Goal: Information Seeking & Learning: Learn about a topic

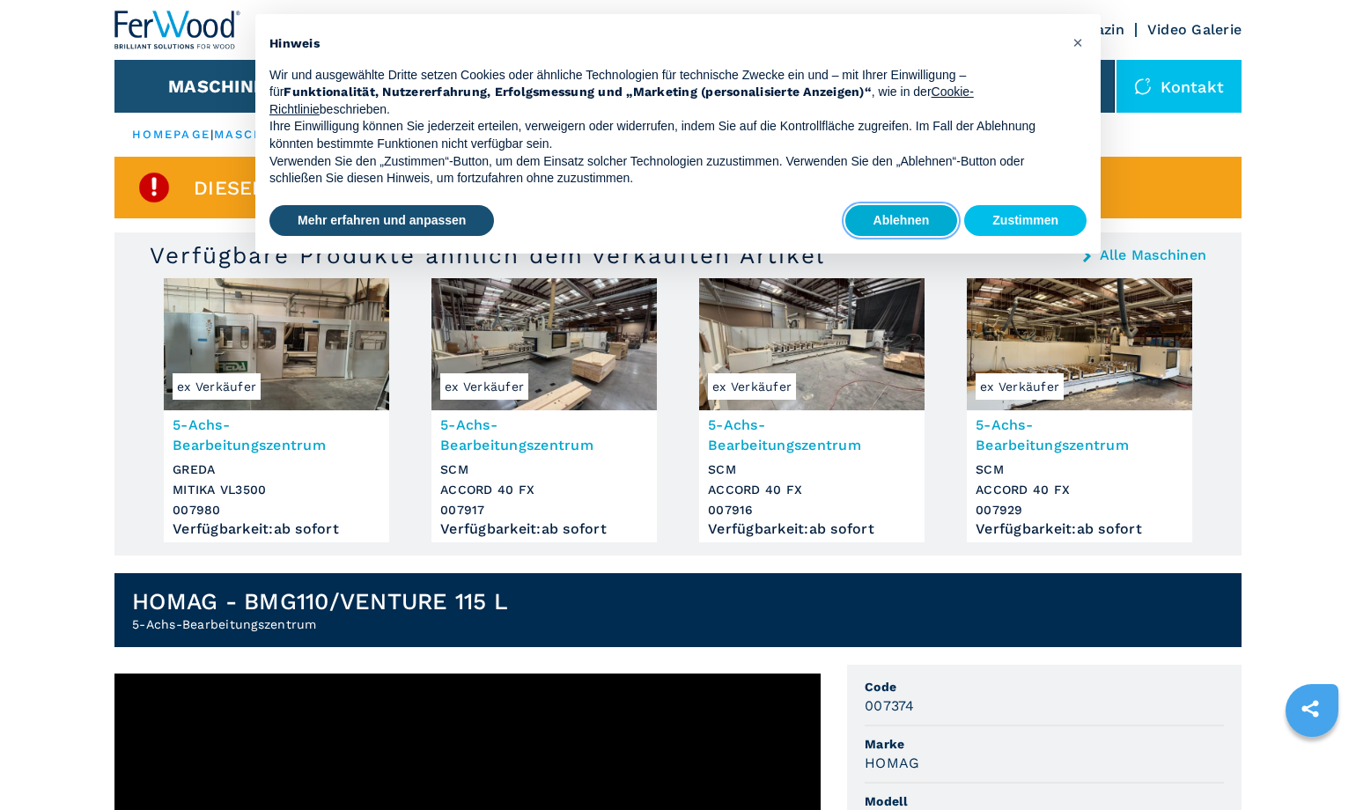
click at [931, 223] on button "Ablehnen" at bounding box center [901, 221] width 113 height 32
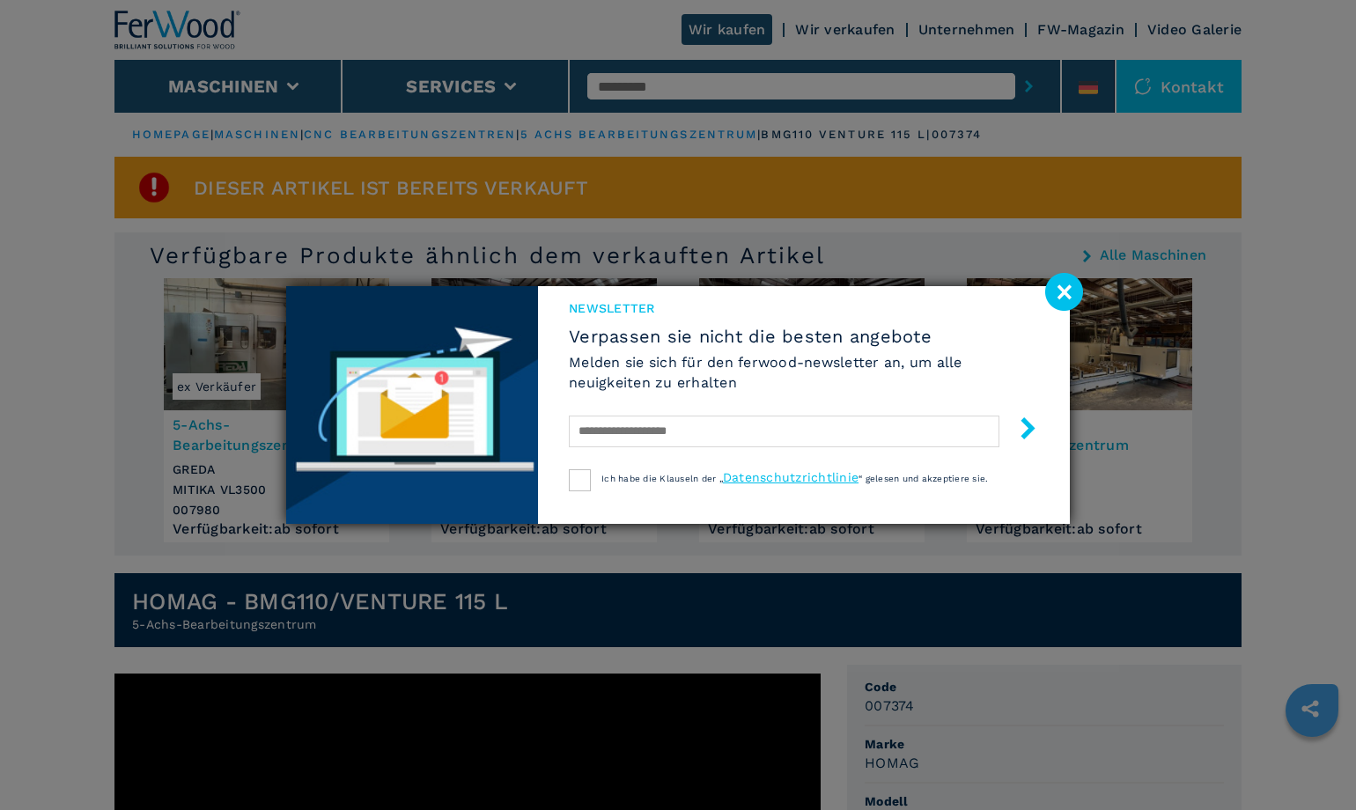
click at [1060, 288] on image at bounding box center [1064, 292] width 38 height 38
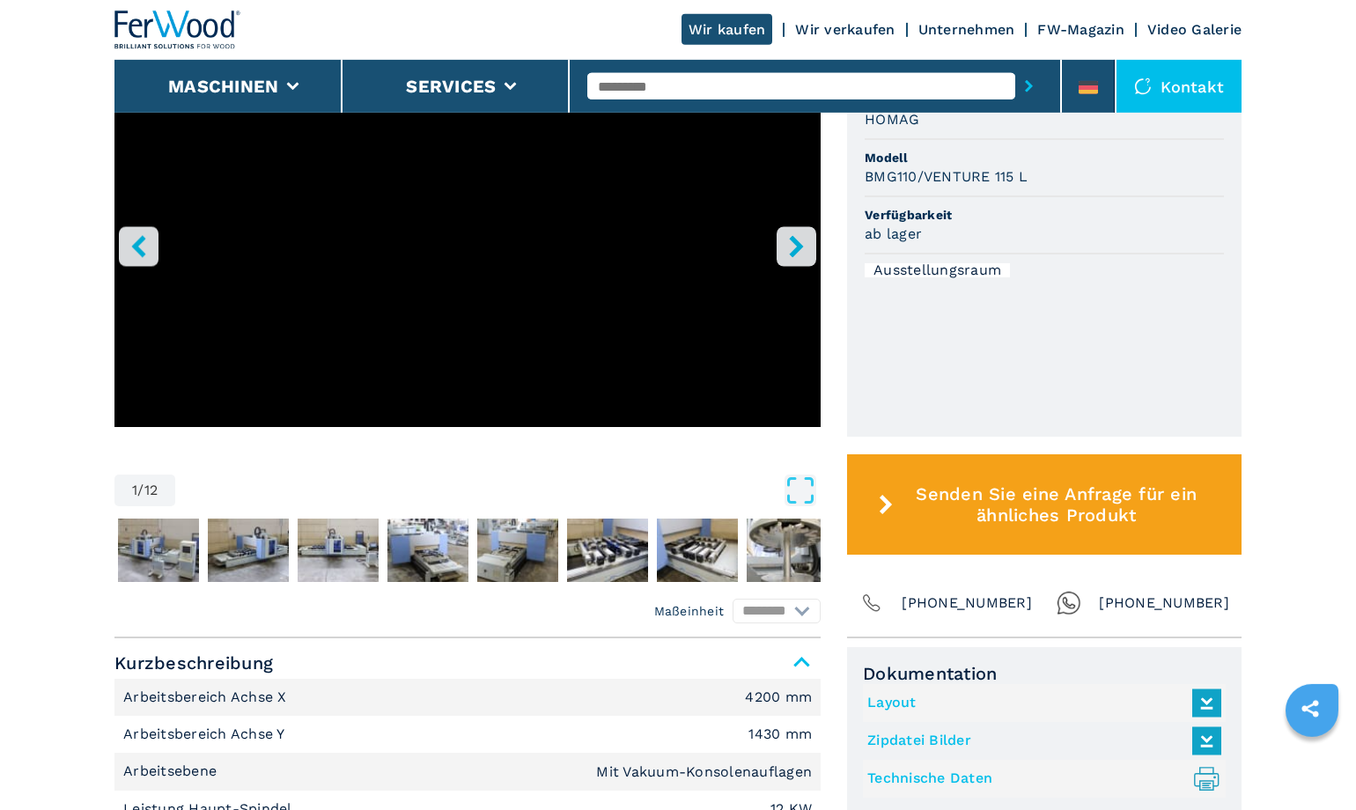
scroll to position [659, 0]
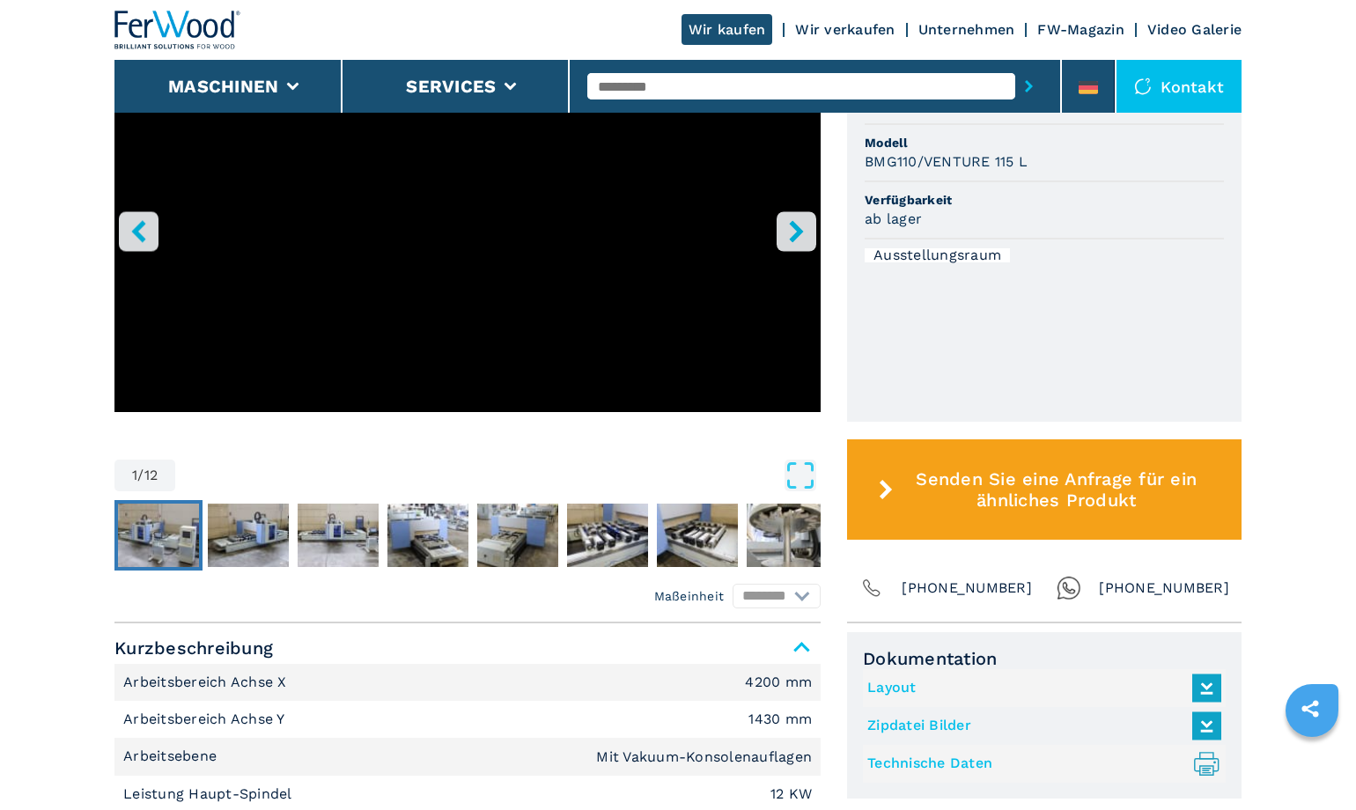
click at [151, 535] on img "Go to Slide 2" at bounding box center [158, 535] width 81 height 63
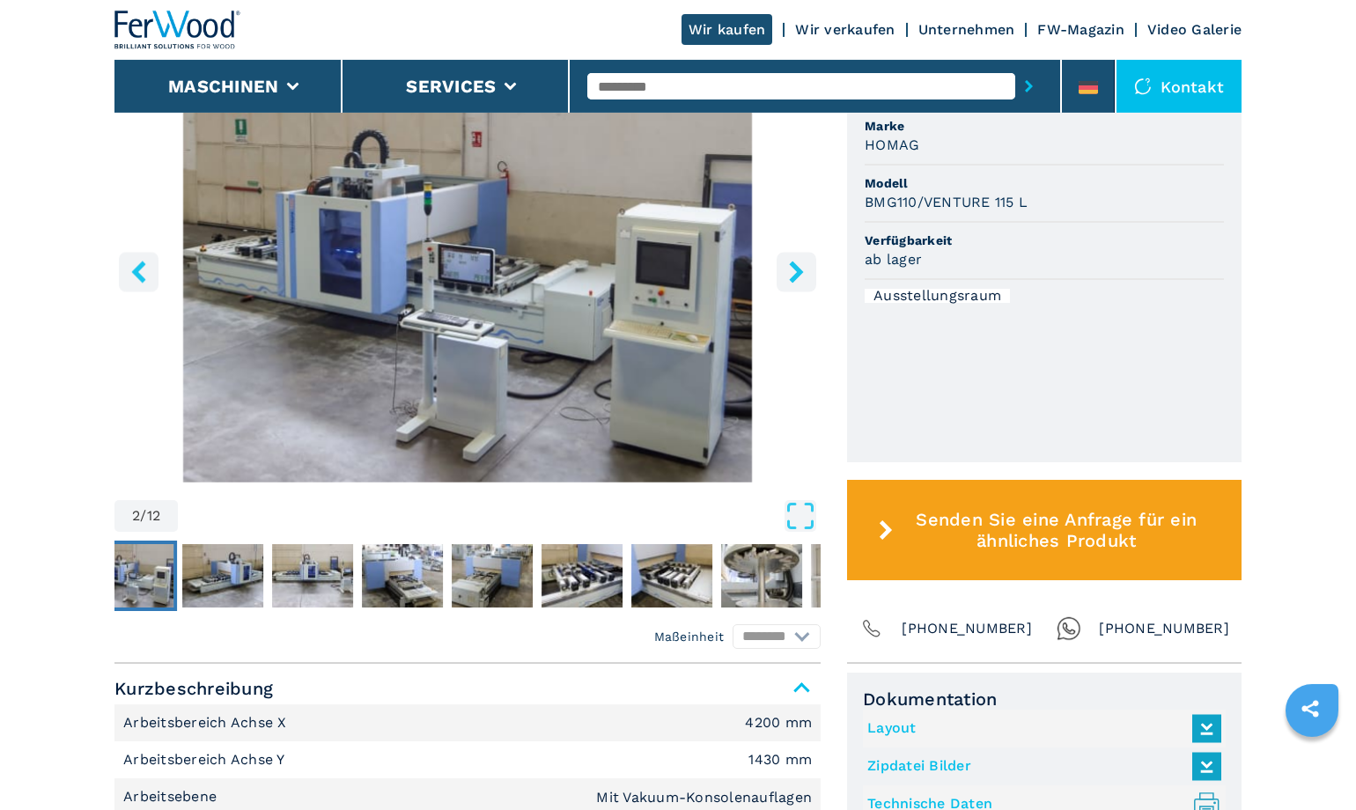
scroll to position [599, 0]
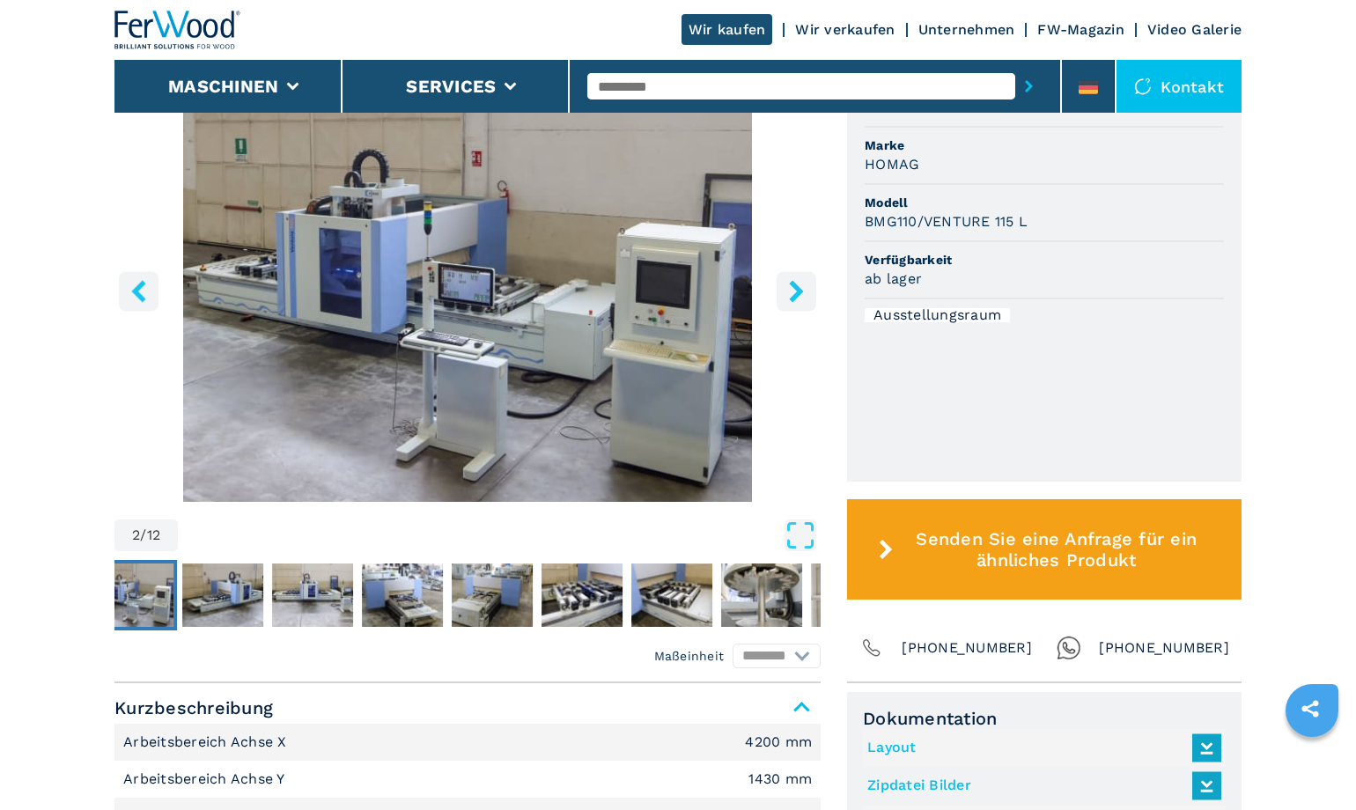
click at [800, 298] on icon "right-button" at bounding box center [797, 291] width 22 height 22
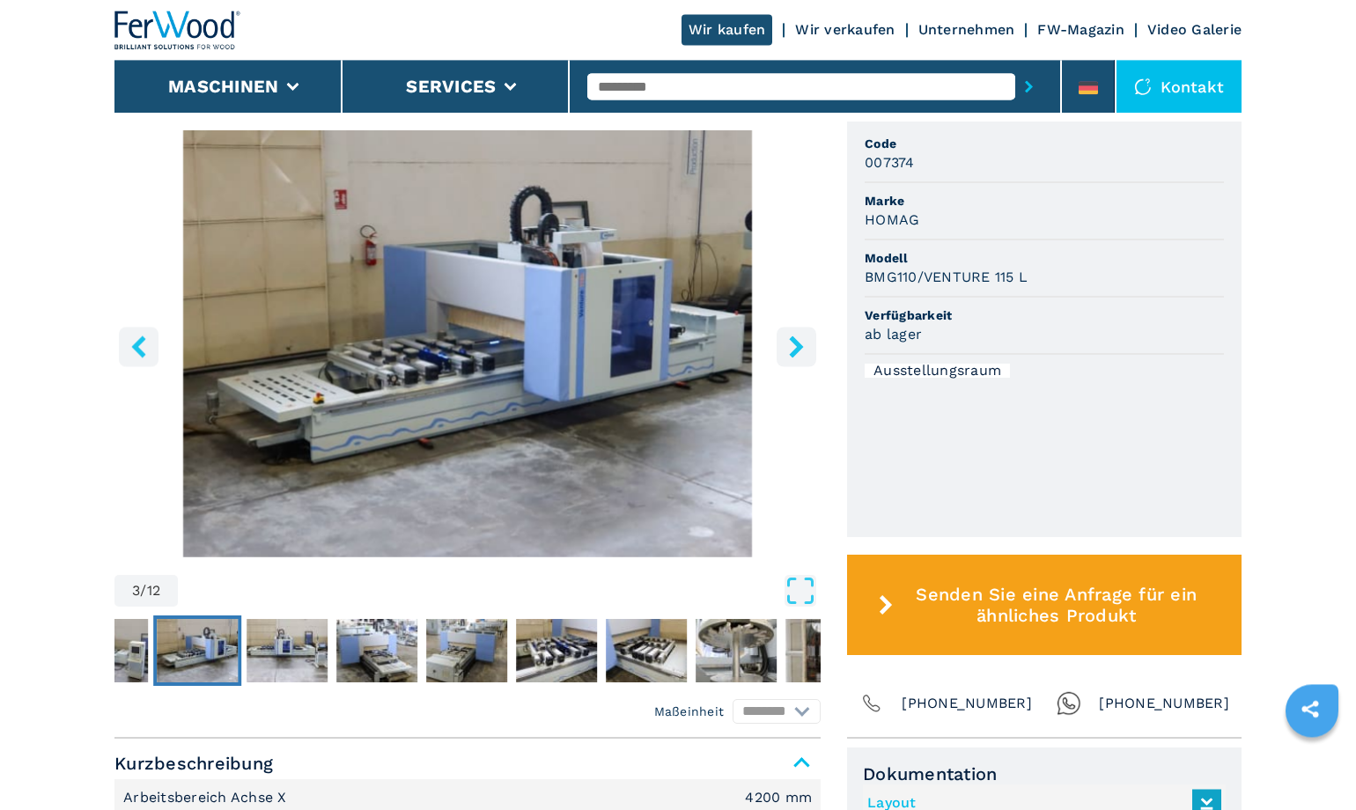
scroll to position [539, 0]
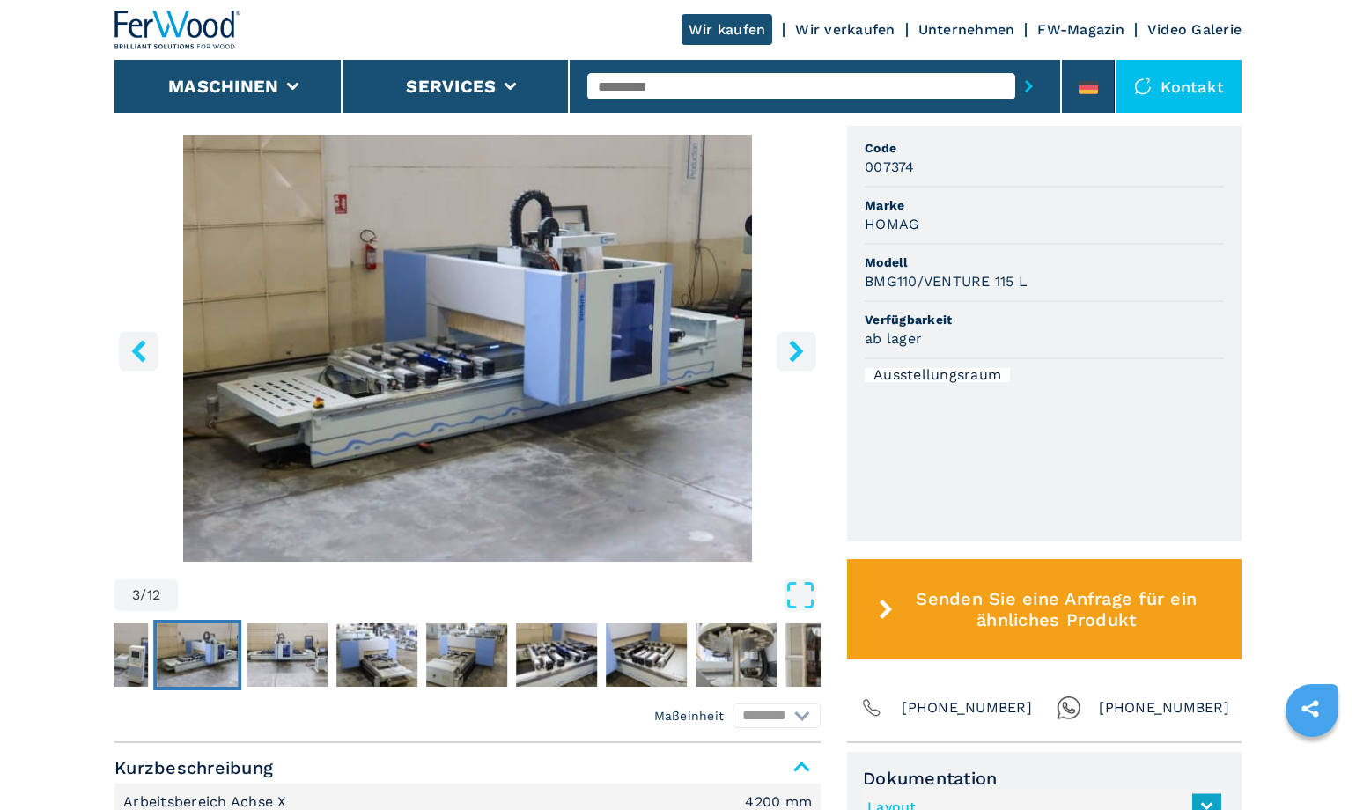
click at [798, 352] on icon "right-button" at bounding box center [796, 351] width 14 height 22
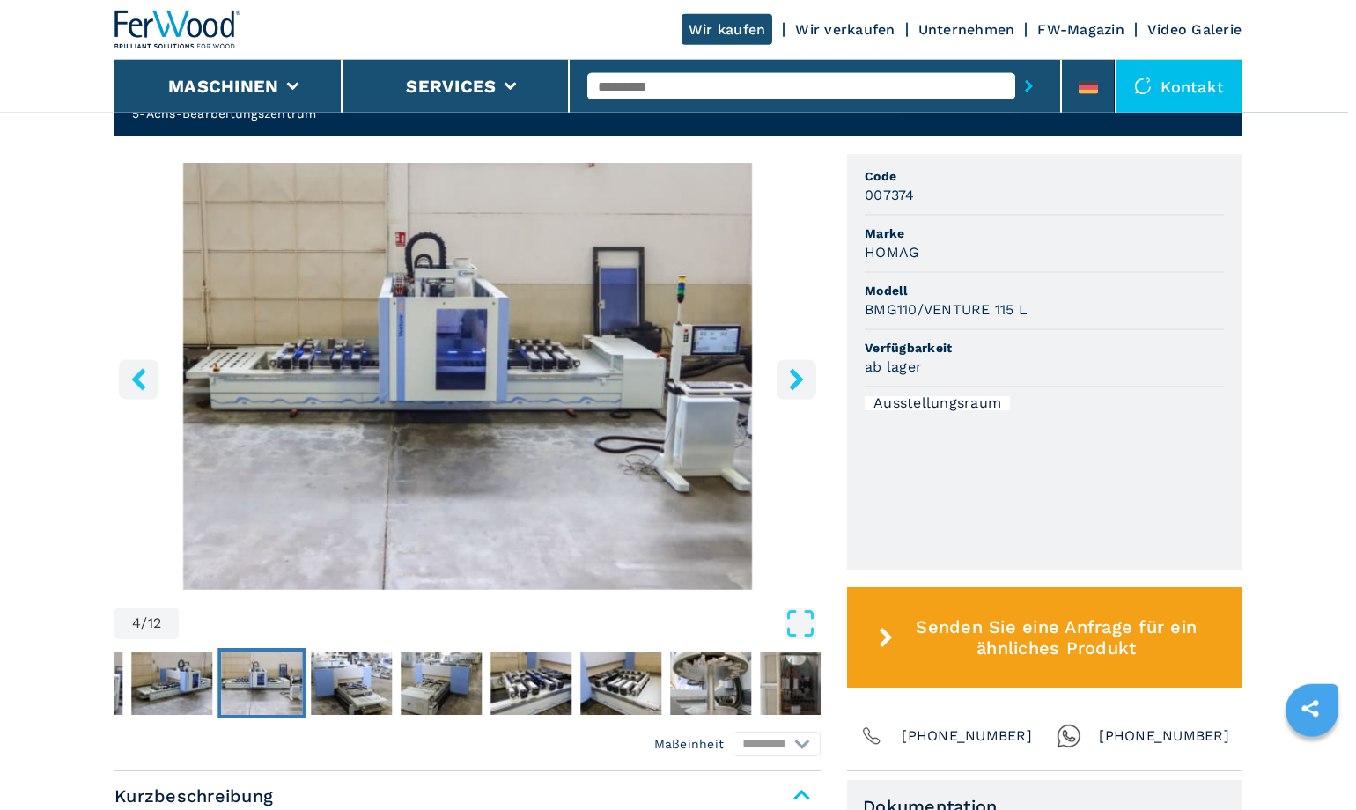
scroll to position [509, 0]
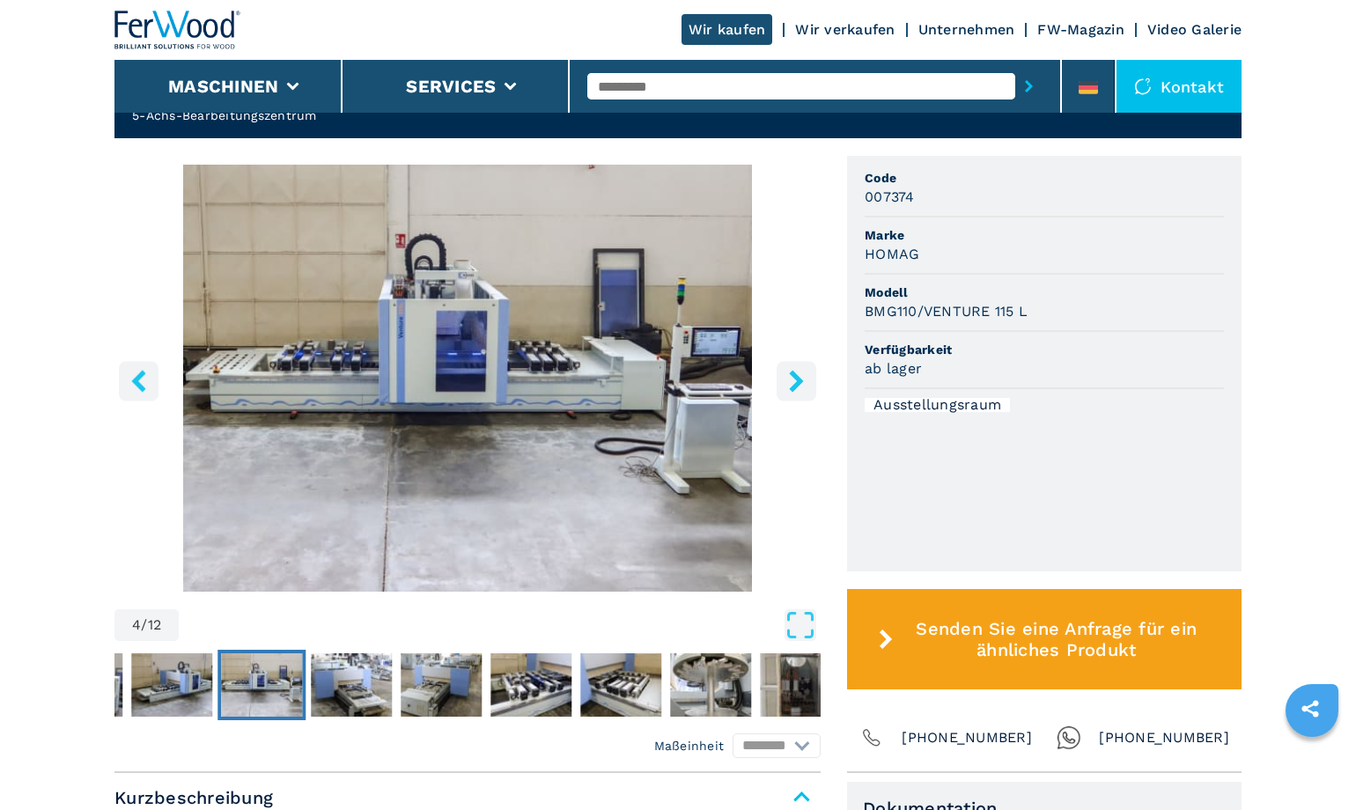
click at [803, 382] on icon "right-button" at bounding box center [797, 381] width 22 height 22
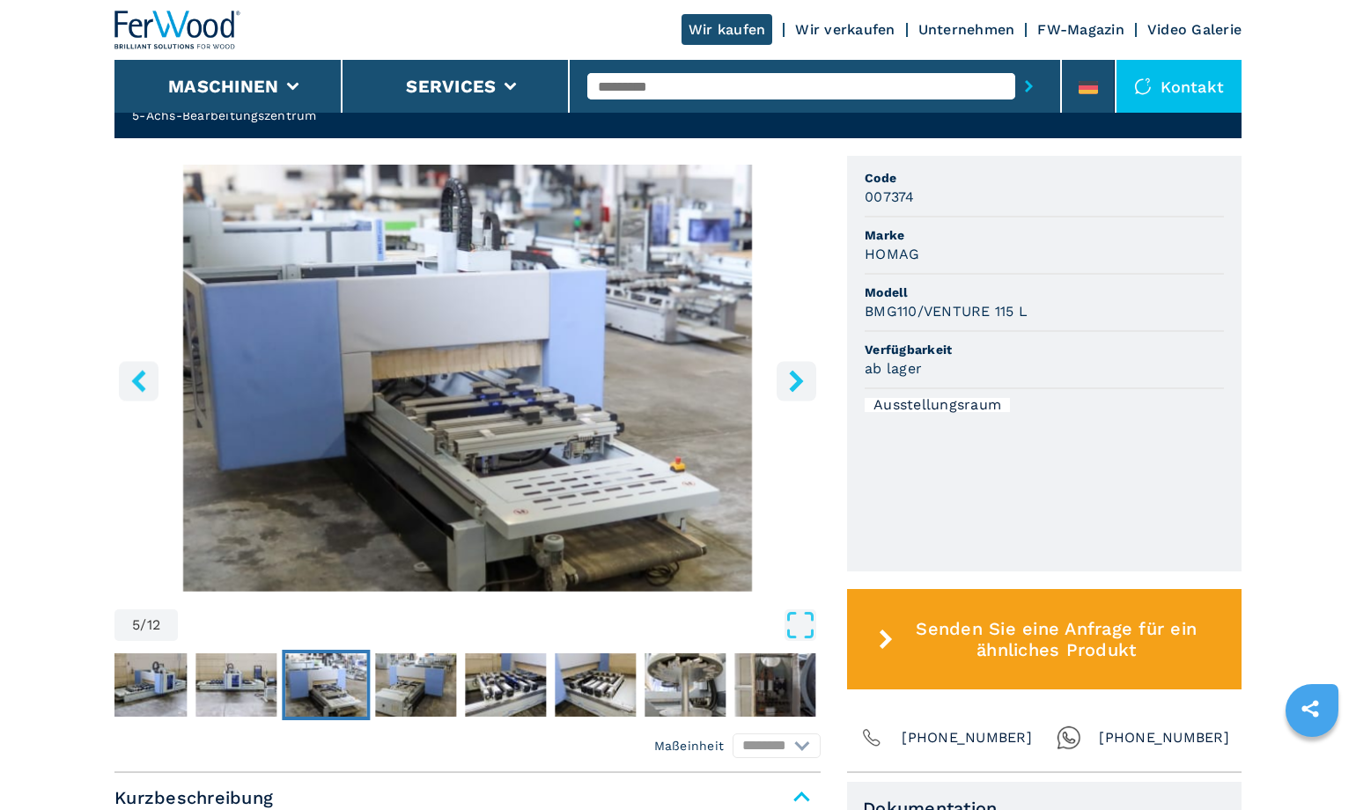
click at [796, 380] on icon "right-button" at bounding box center [797, 381] width 22 height 22
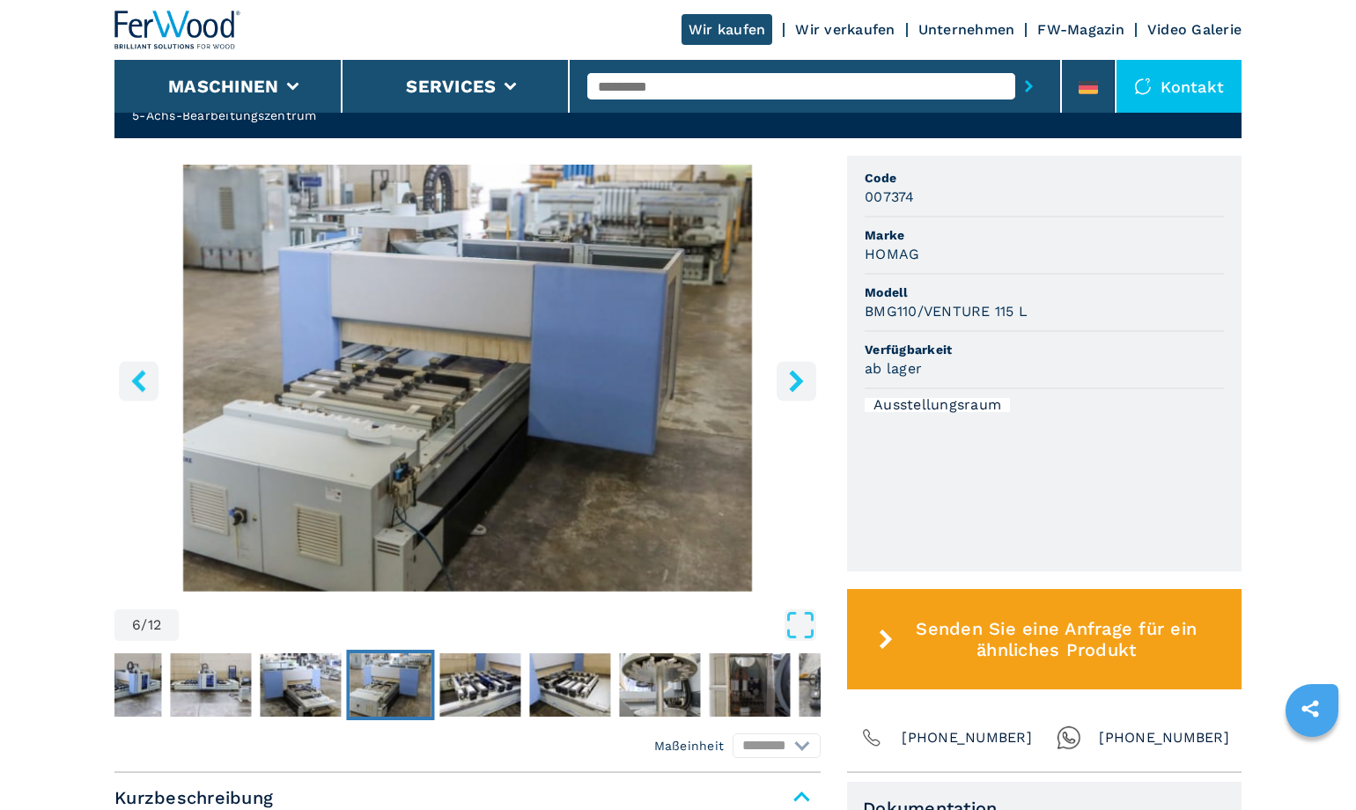
click at [793, 383] on icon "right-button" at bounding box center [797, 381] width 22 height 22
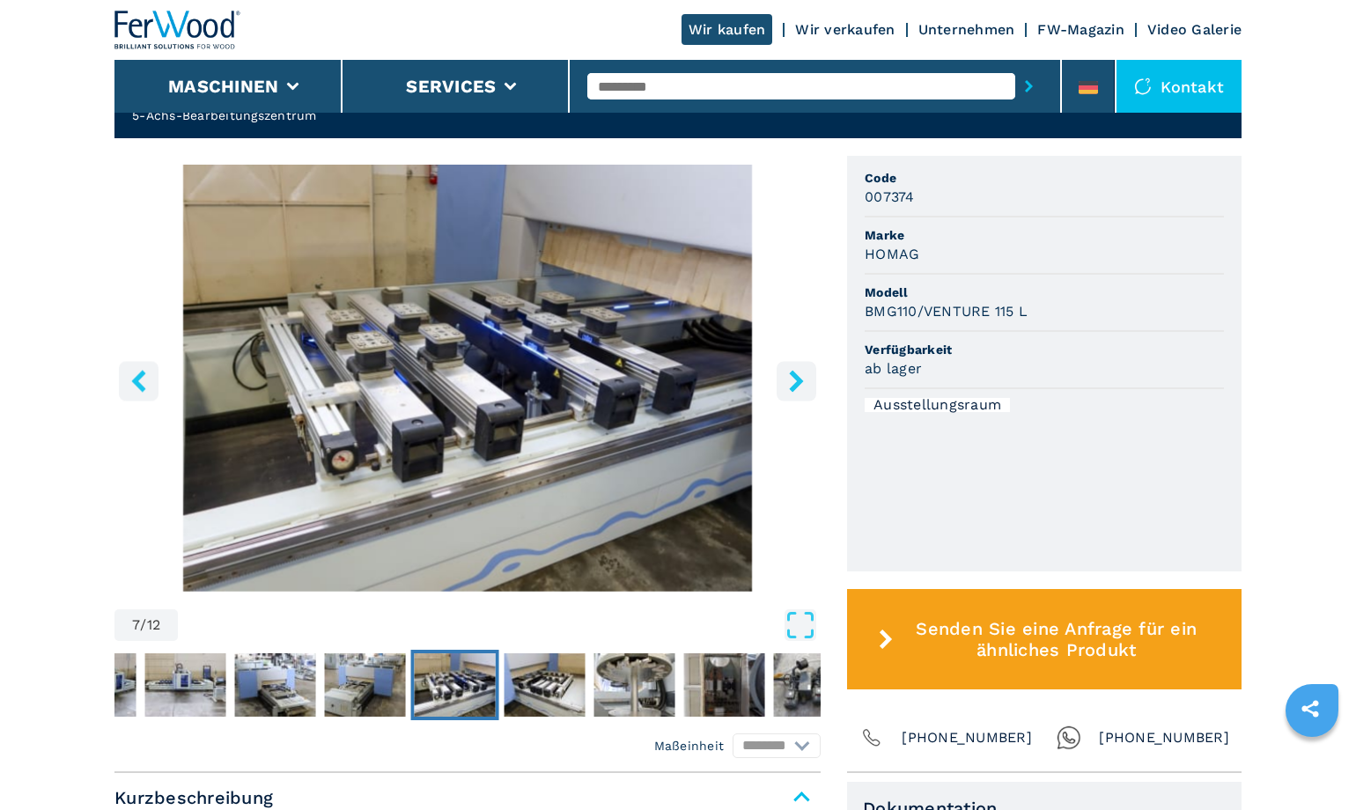
click at [793, 383] on icon "right-button" at bounding box center [797, 381] width 22 height 22
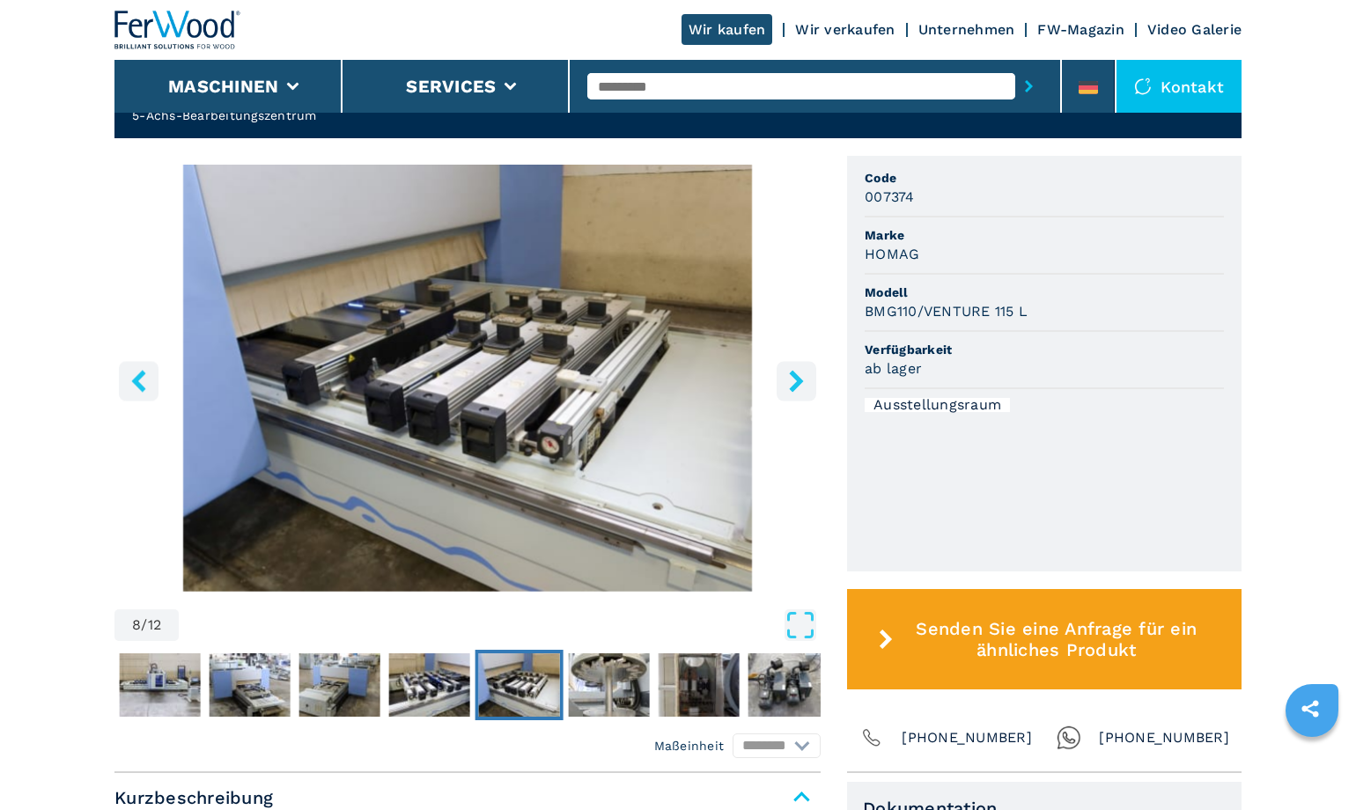
click at [793, 383] on icon "right-button" at bounding box center [797, 381] width 22 height 22
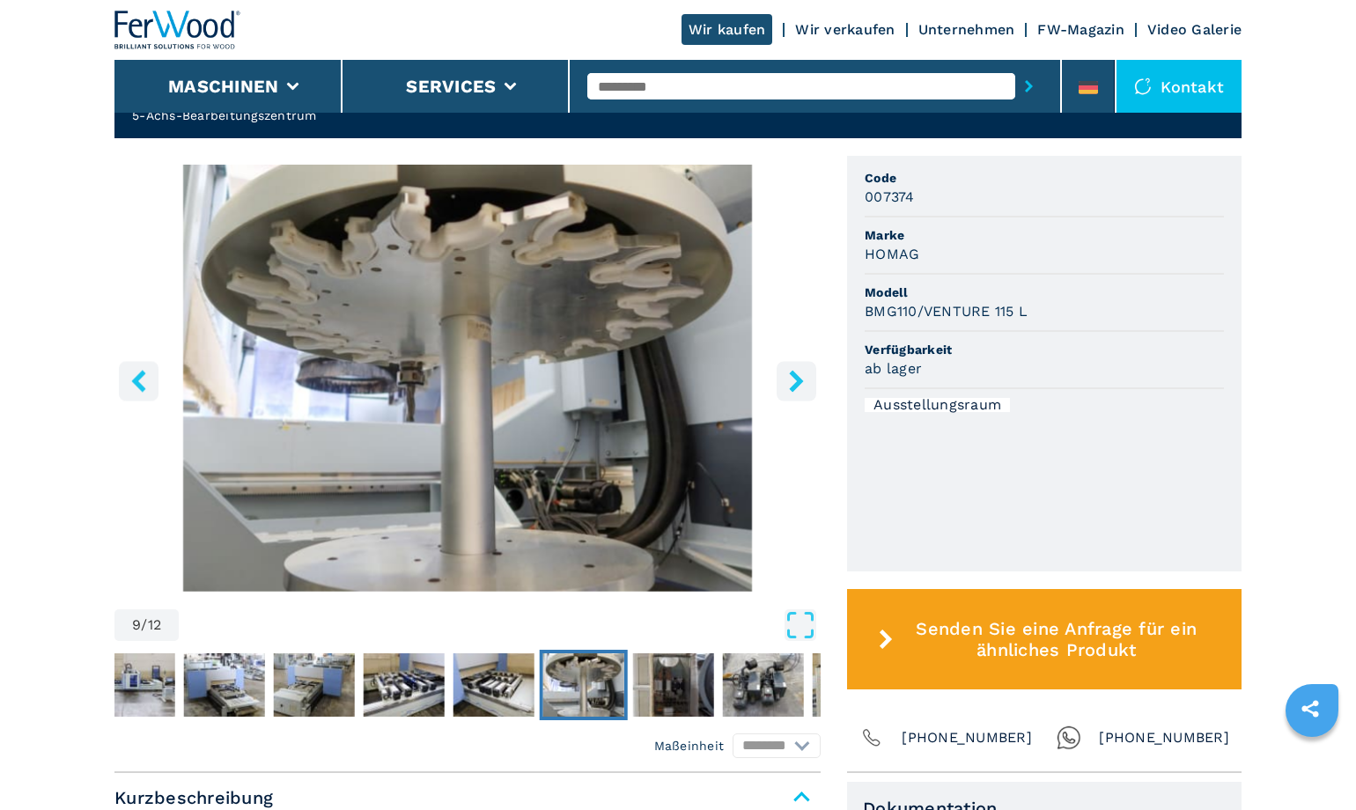
click at [793, 383] on icon "right-button" at bounding box center [797, 381] width 22 height 22
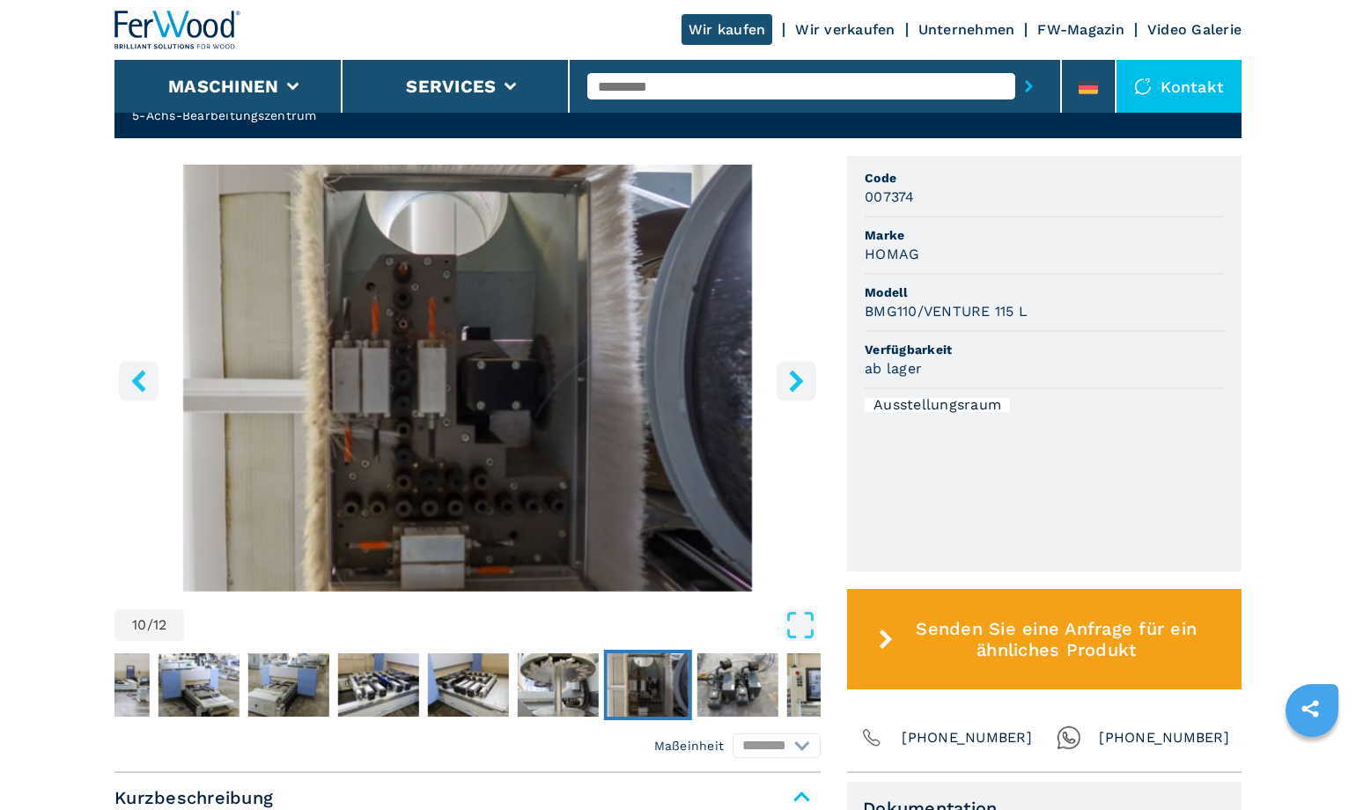
click at [793, 383] on icon "right-button" at bounding box center [797, 381] width 22 height 22
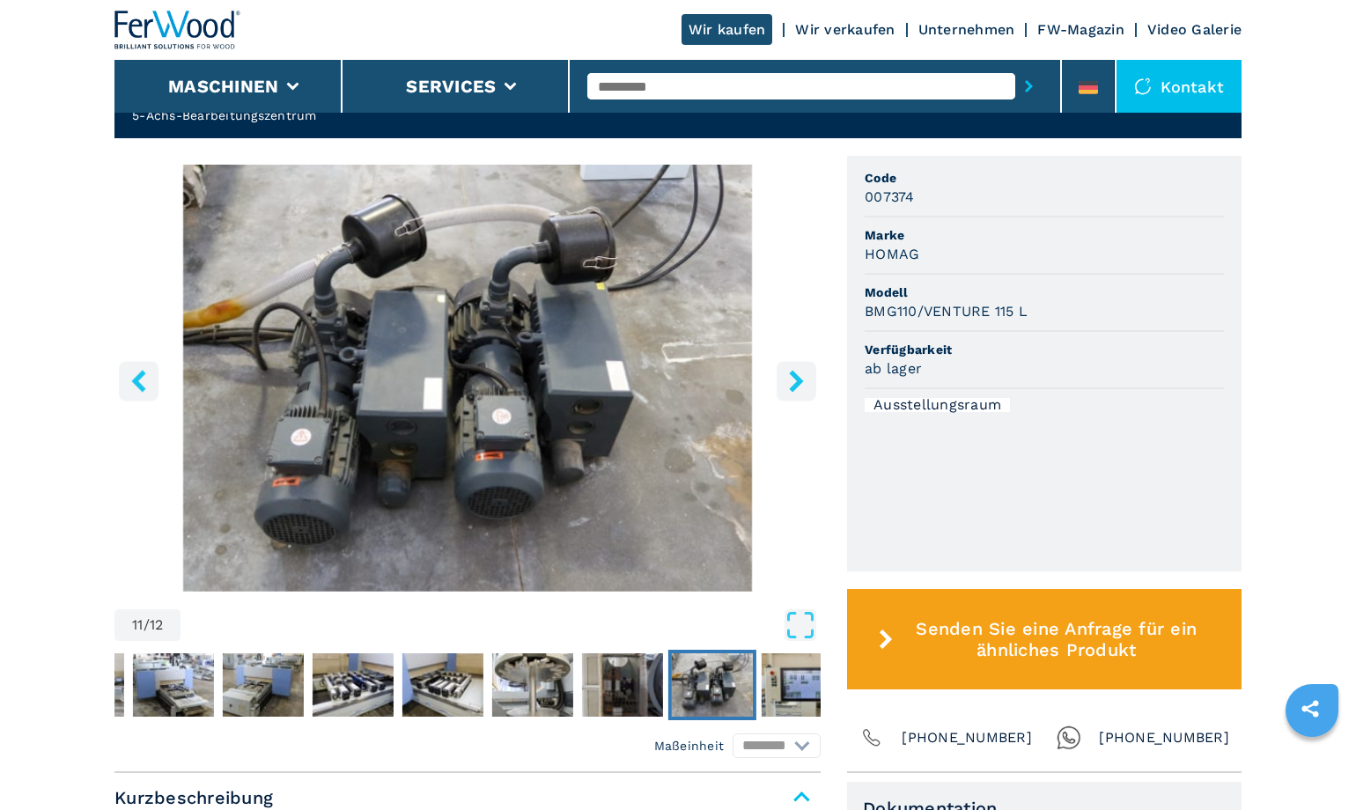
click at [793, 383] on icon "right-button" at bounding box center [797, 381] width 22 height 22
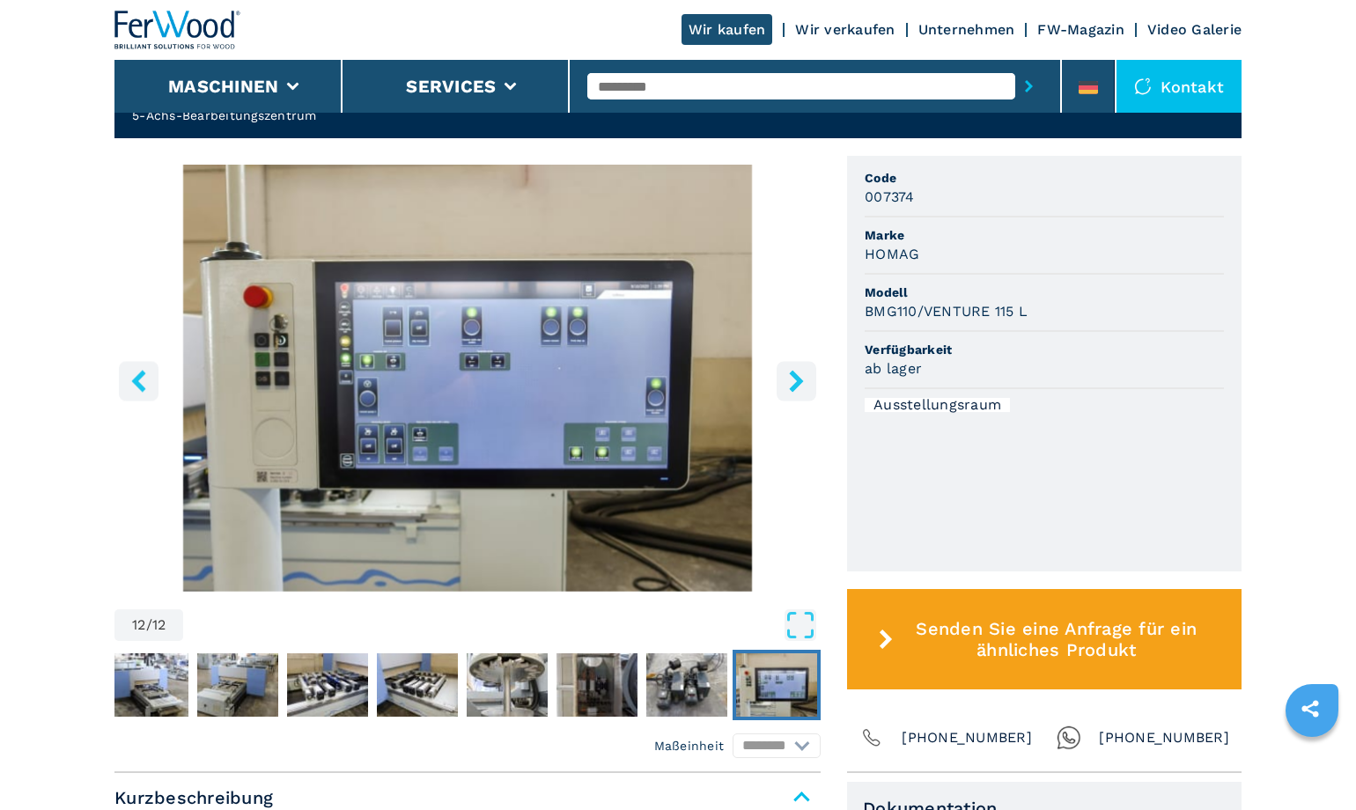
click at [793, 383] on icon "right-button" at bounding box center [797, 381] width 22 height 22
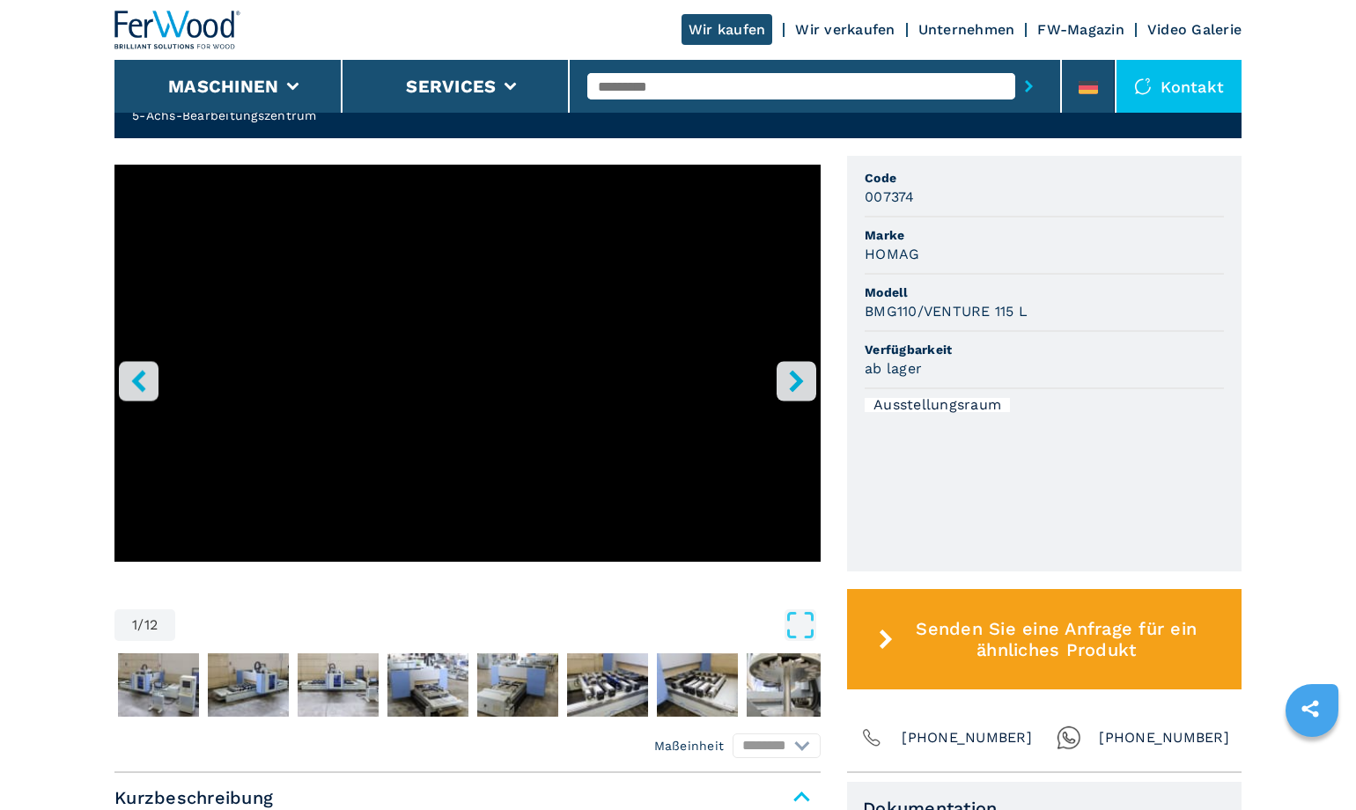
click at [793, 383] on icon "right-button" at bounding box center [797, 381] width 22 height 22
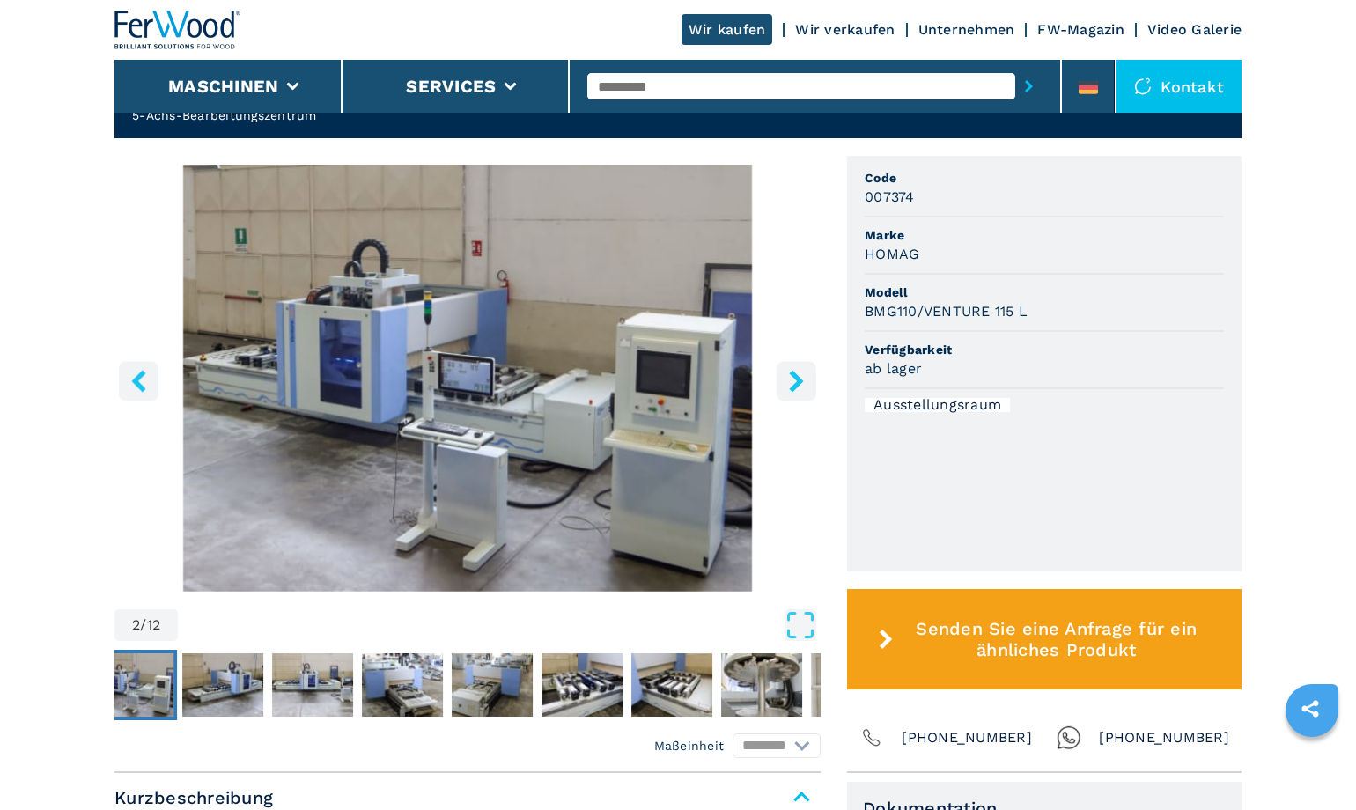
click at [793, 382] on icon "right-button" at bounding box center [797, 381] width 22 height 22
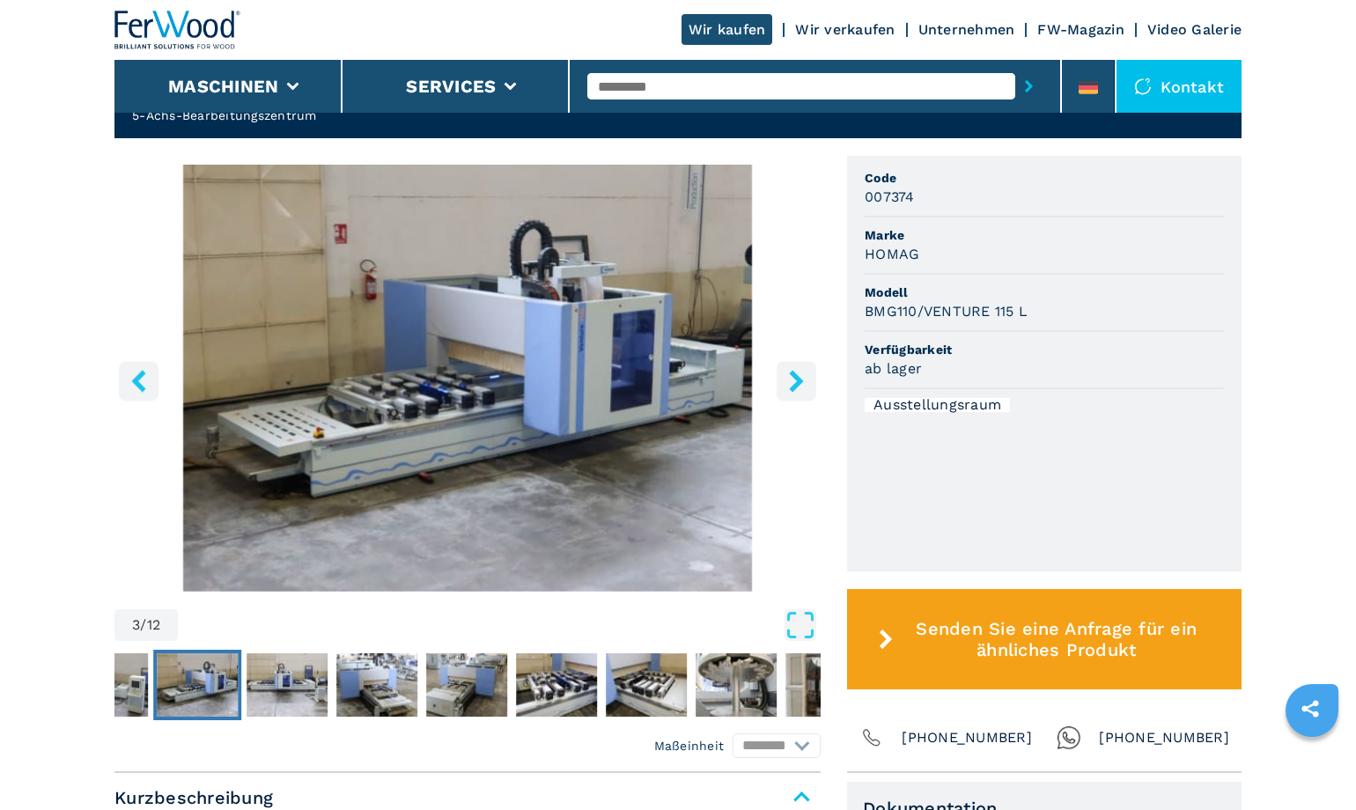
click at [793, 382] on icon "right-button" at bounding box center [797, 381] width 22 height 22
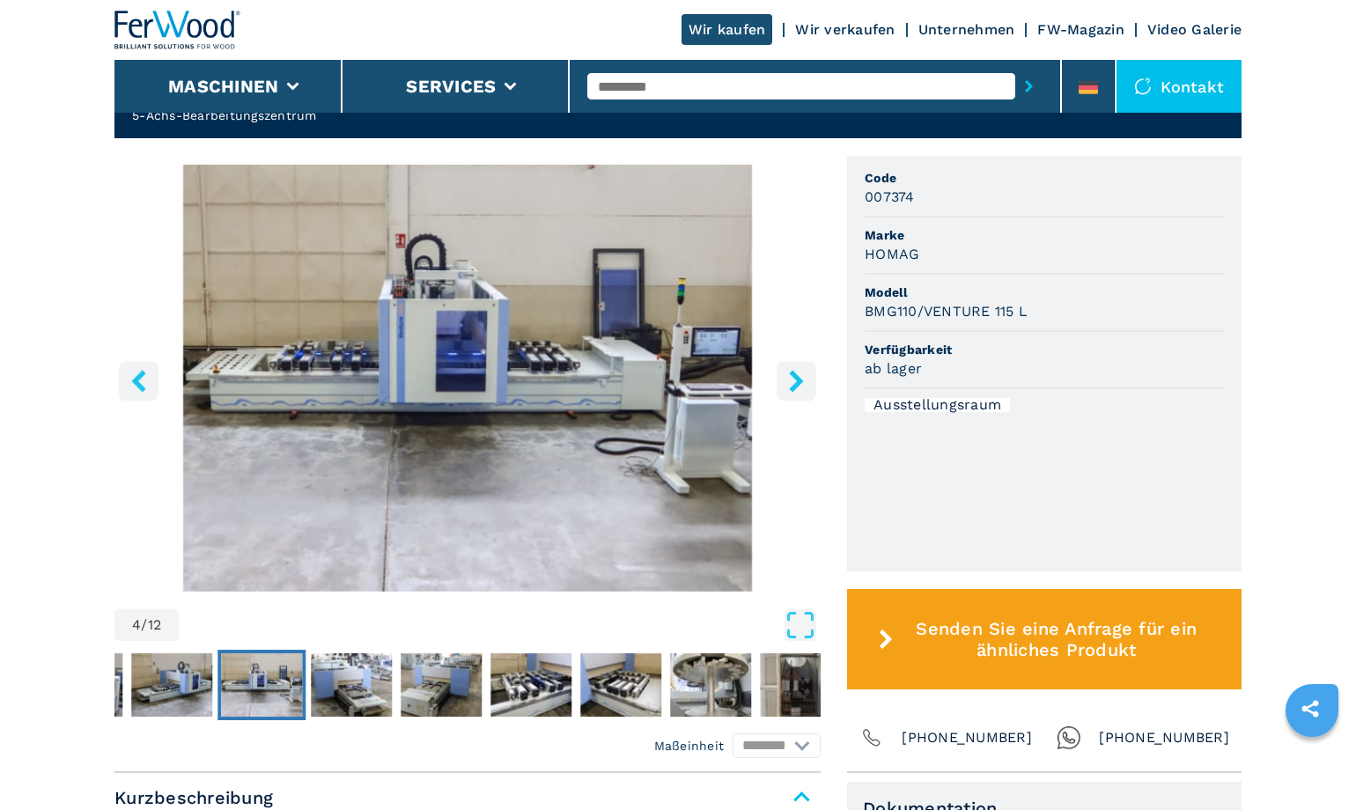
click at [793, 382] on icon "right-button" at bounding box center [797, 381] width 22 height 22
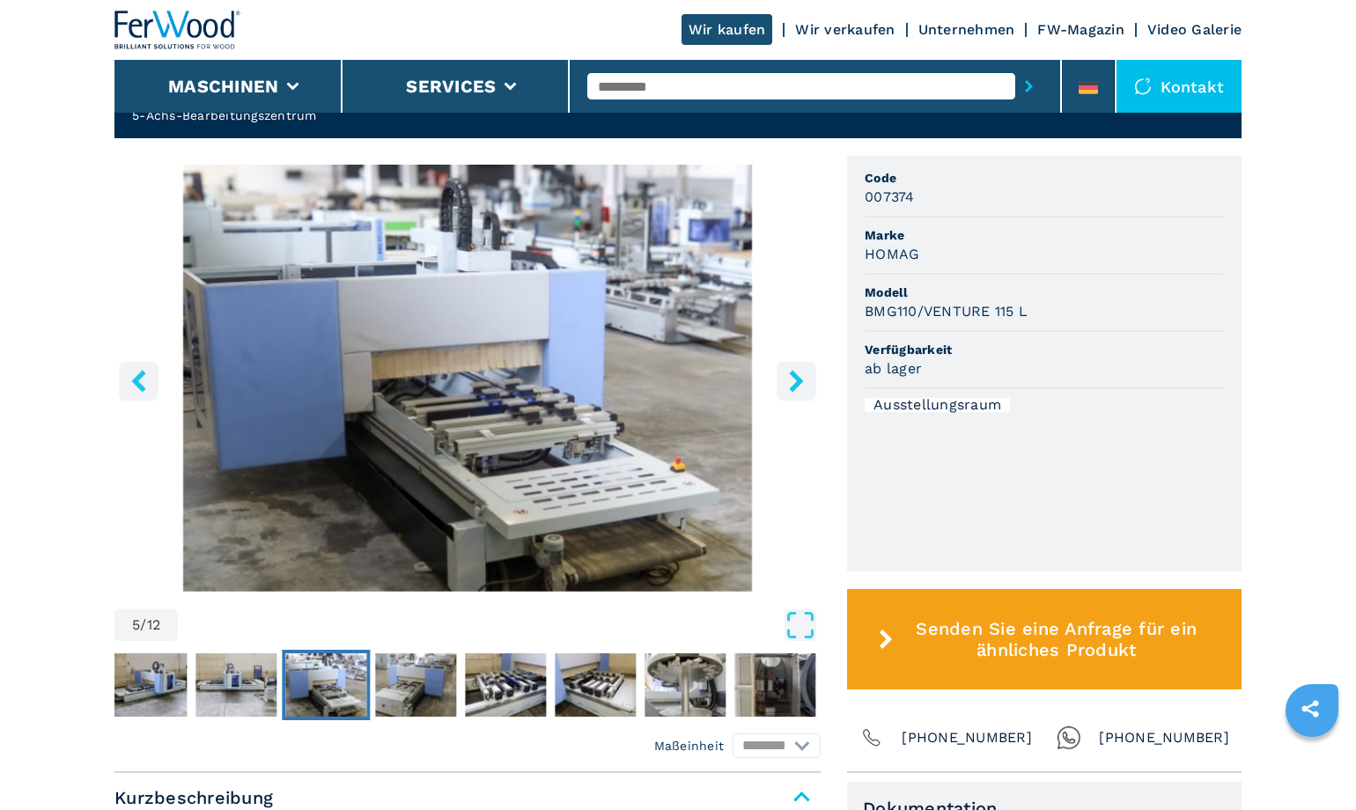
click at [792, 382] on icon "right-button" at bounding box center [797, 381] width 22 height 22
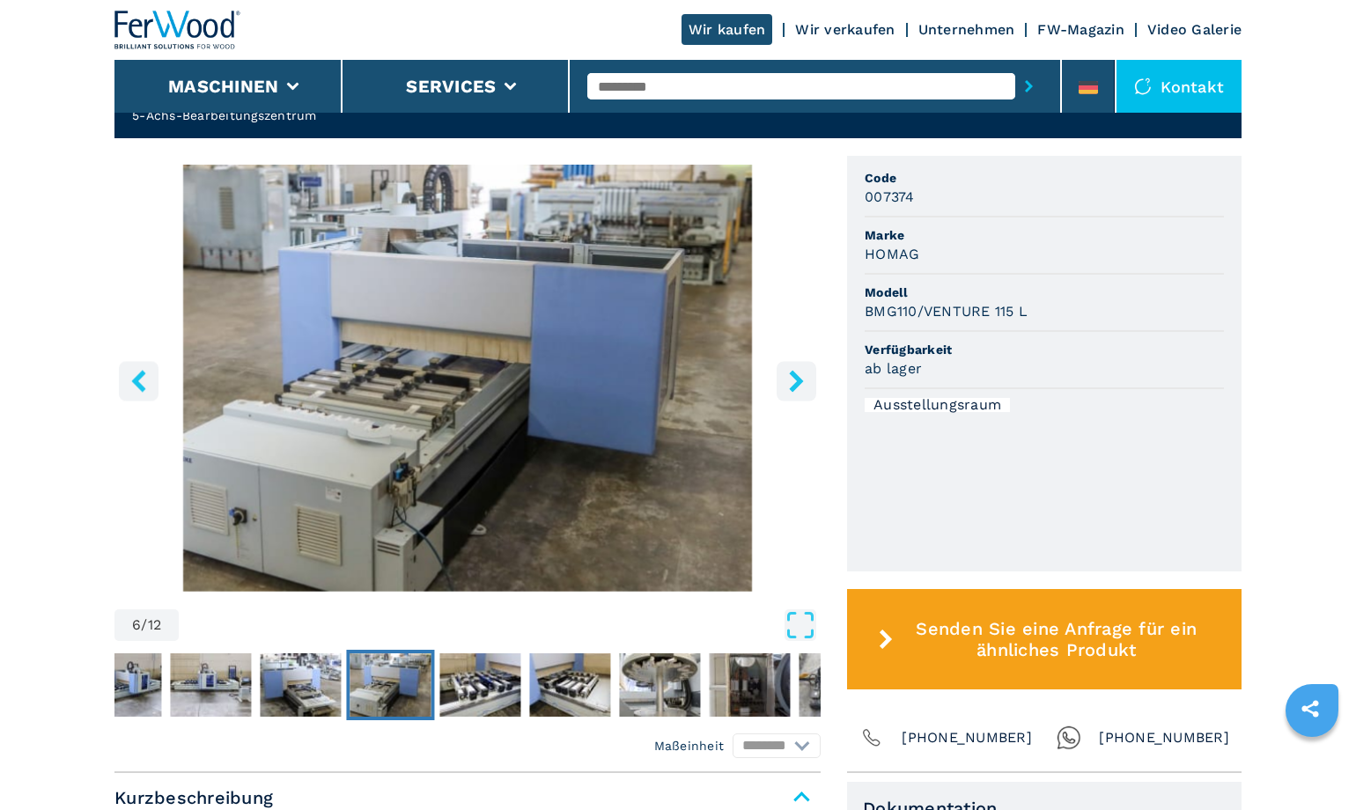
click at [787, 384] on icon "right-button" at bounding box center [797, 381] width 22 height 22
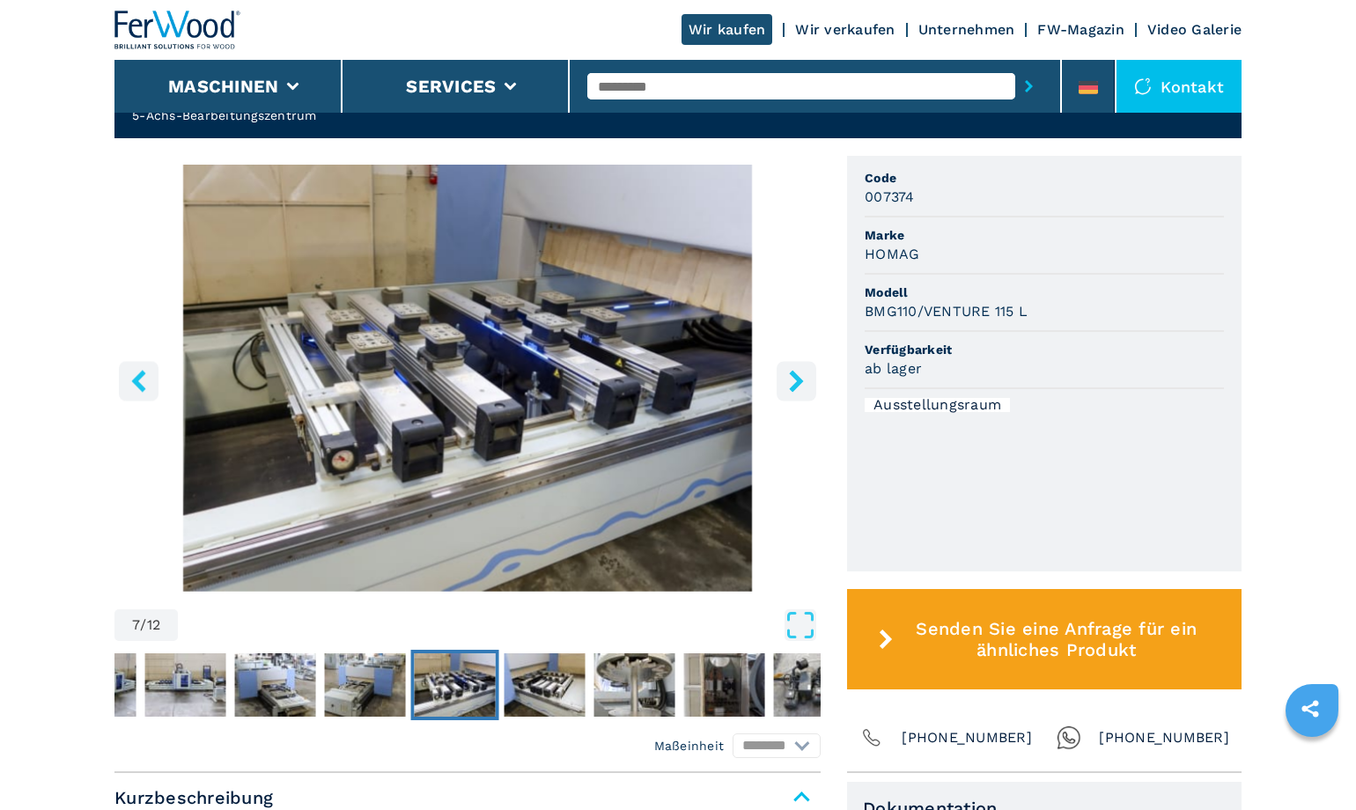
click at [786, 384] on icon "right-button" at bounding box center [797, 381] width 22 height 22
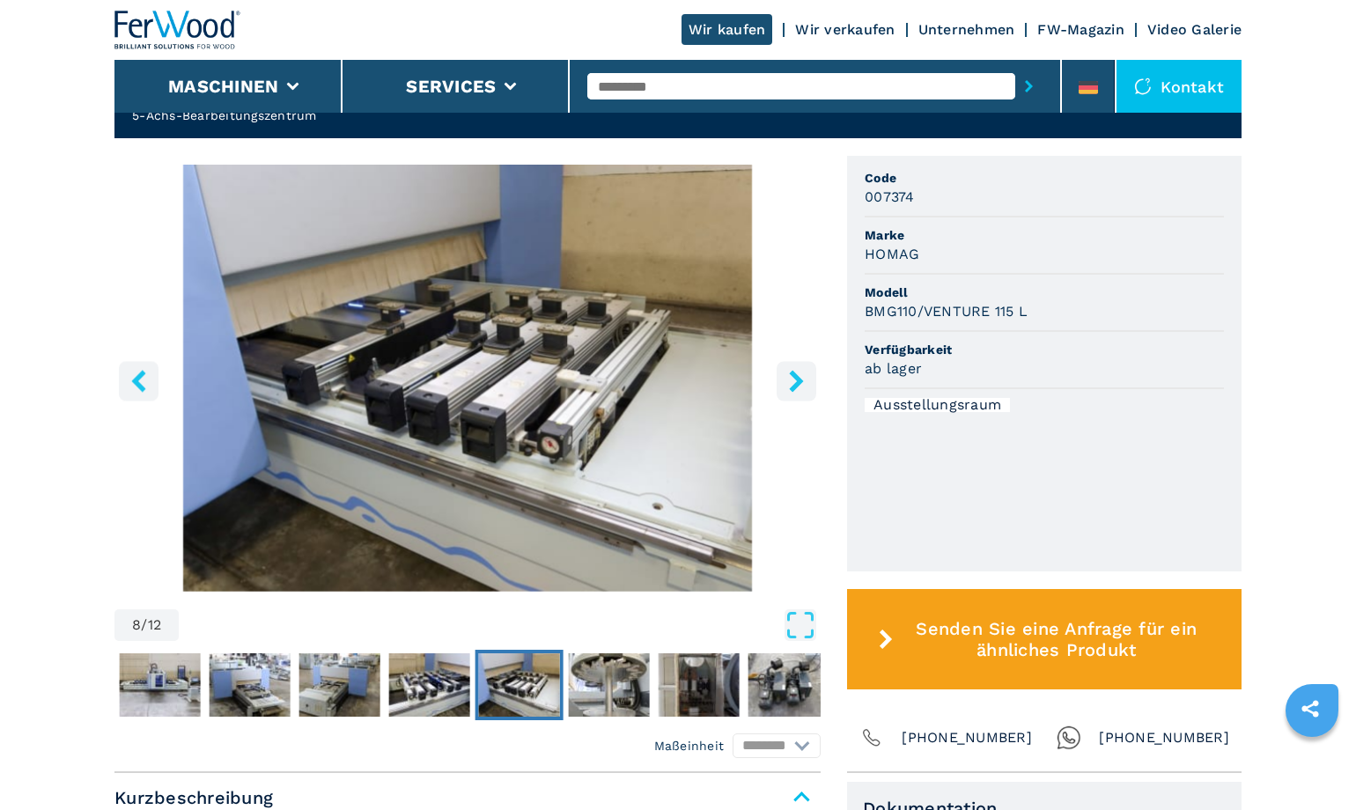
click at [793, 383] on icon "right-button" at bounding box center [797, 381] width 22 height 22
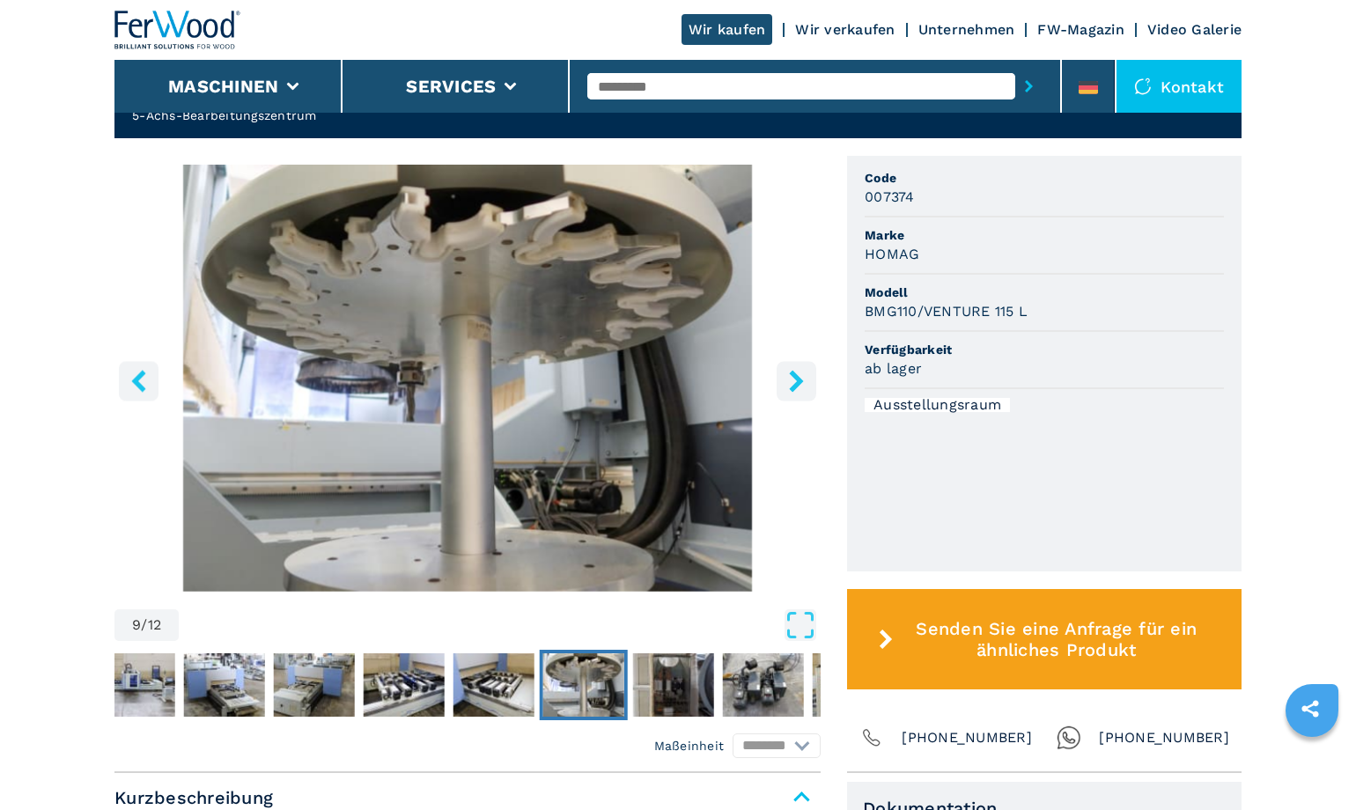
click at [794, 381] on icon "right-button" at bounding box center [797, 381] width 22 height 22
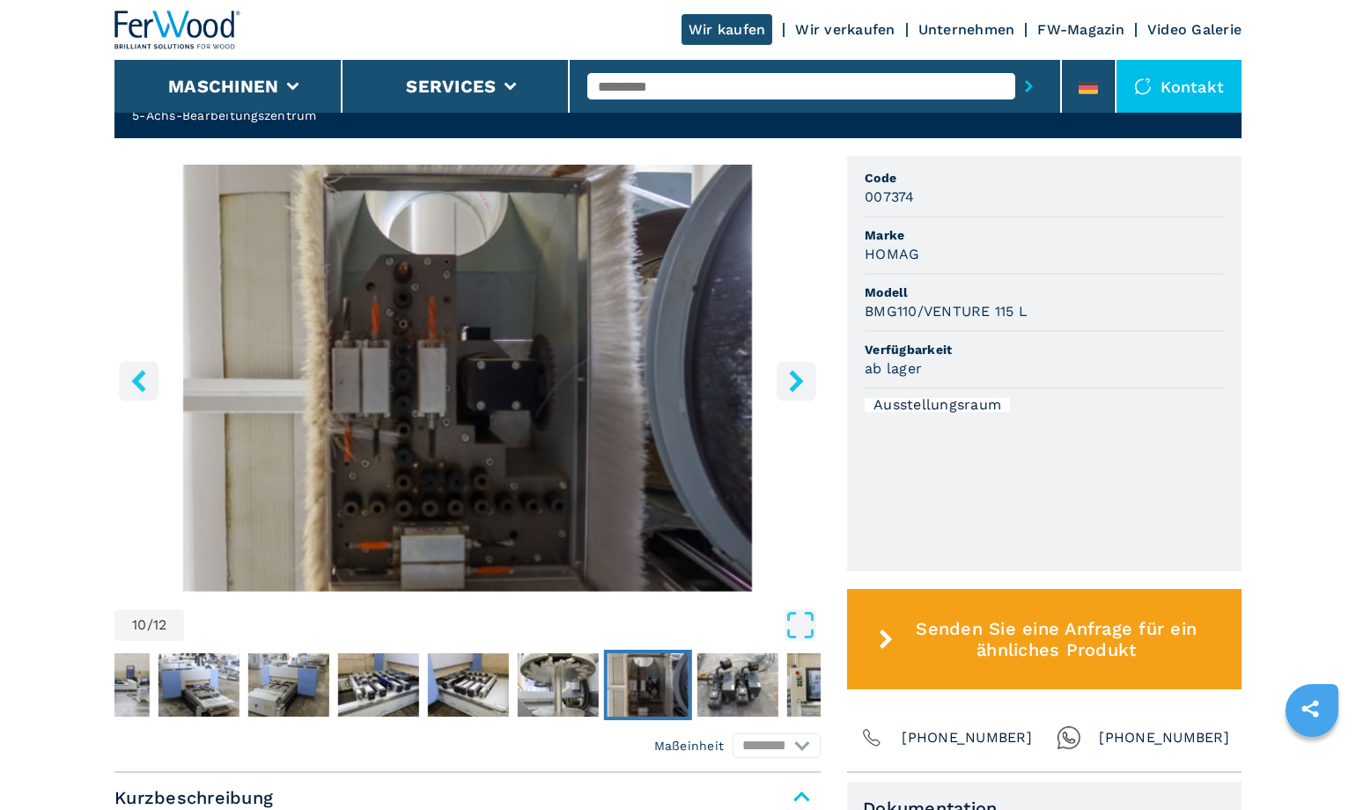
click at [795, 380] on icon "right-button" at bounding box center [797, 381] width 22 height 22
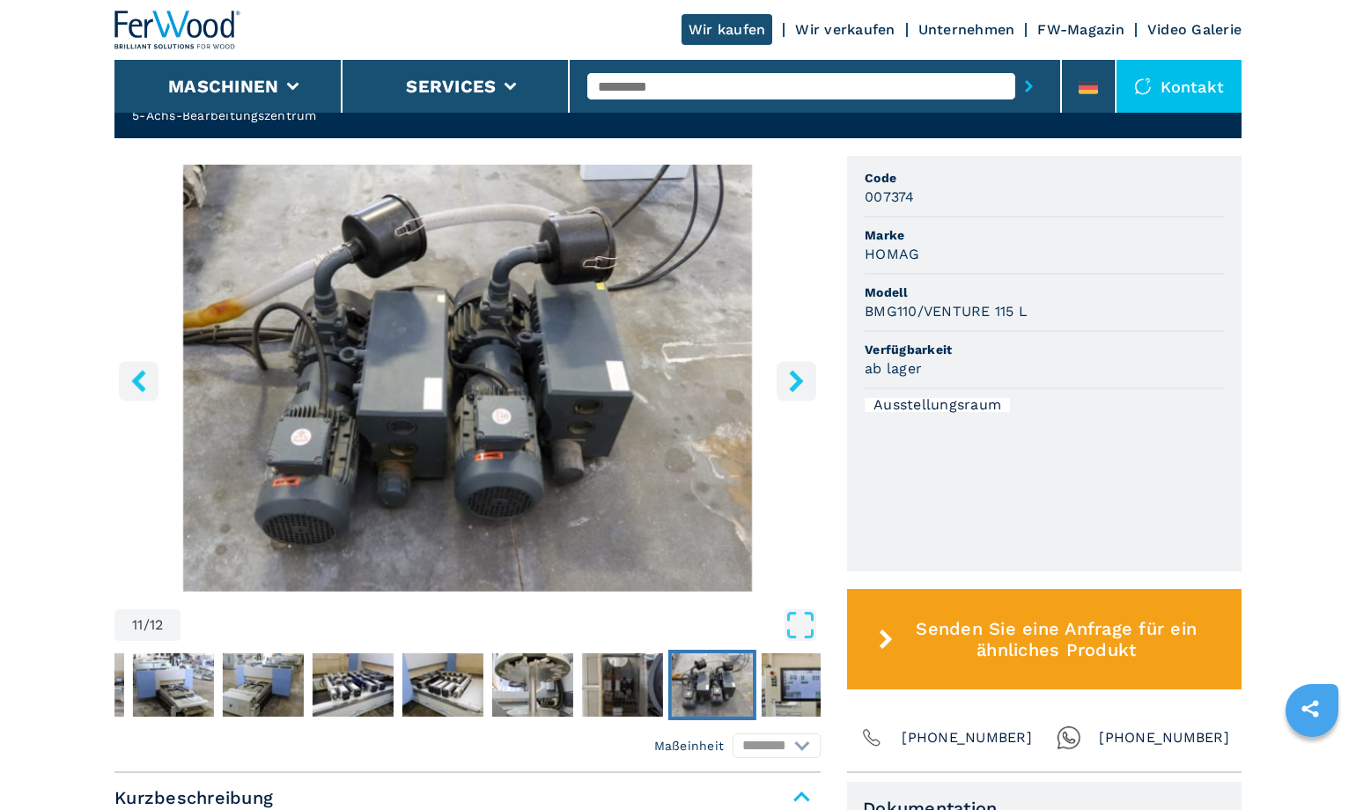
click at [795, 380] on icon "right-button" at bounding box center [797, 381] width 22 height 22
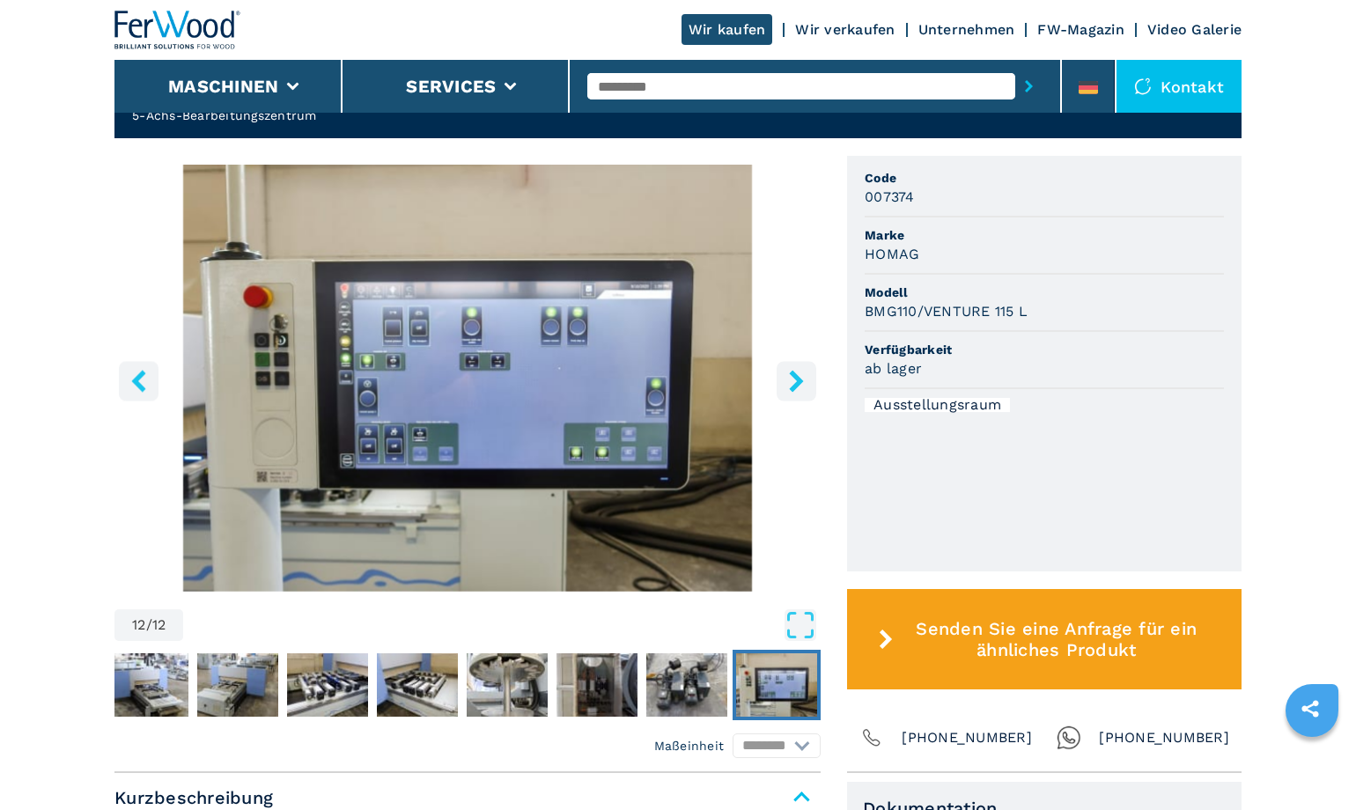
click at [794, 381] on icon "right-button" at bounding box center [797, 381] width 22 height 22
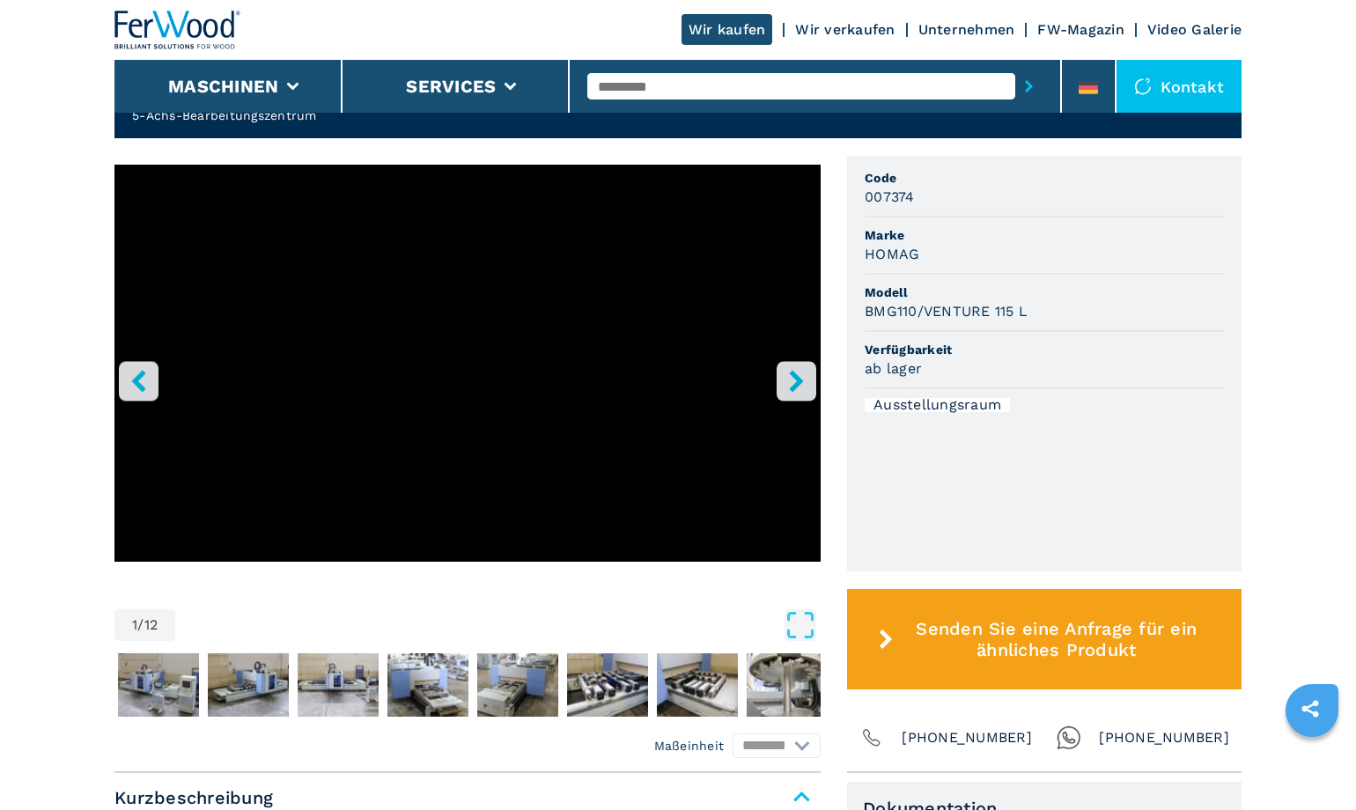
click at [794, 382] on icon "right-button" at bounding box center [797, 381] width 22 height 22
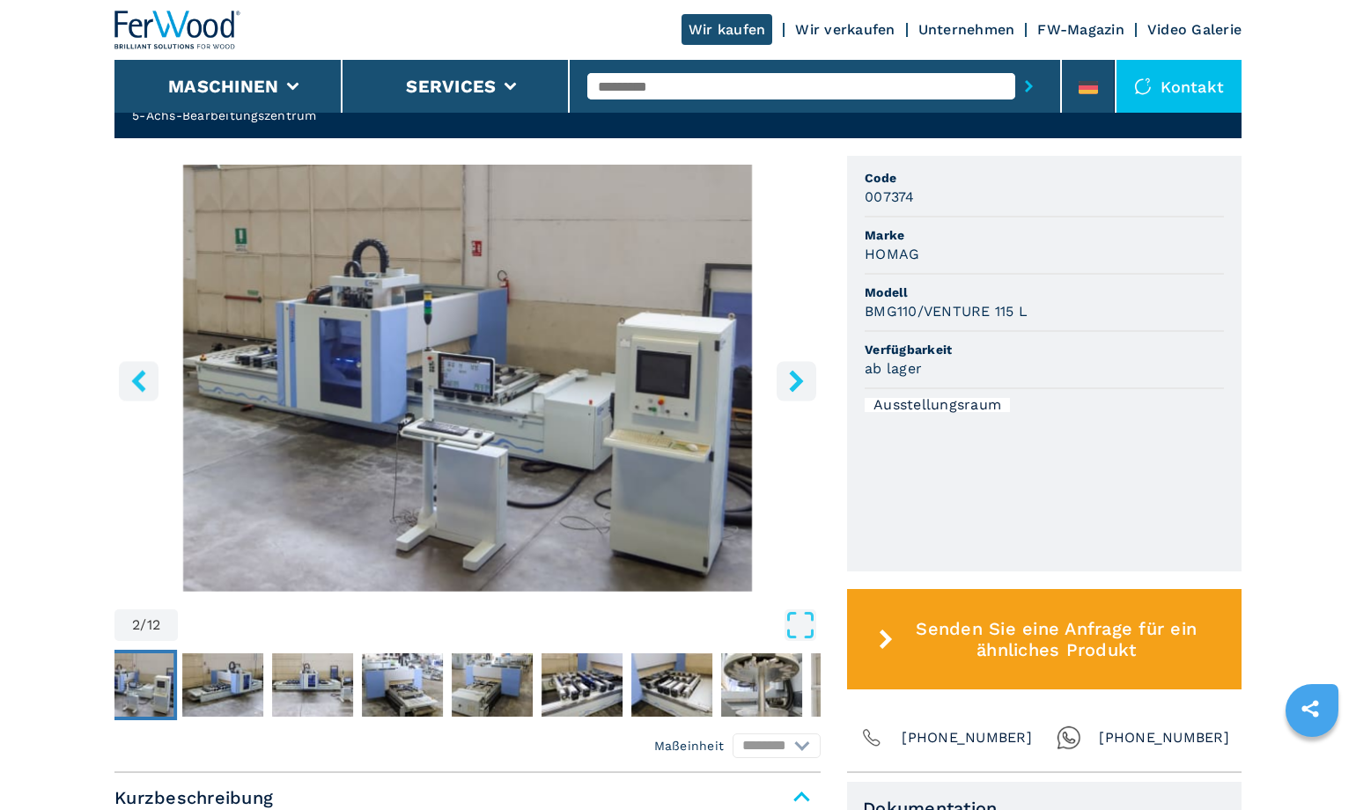
click at [790, 385] on icon "right-button" at bounding box center [797, 381] width 22 height 22
